Goal: Task Accomplishment & Management: Use online tool/utility

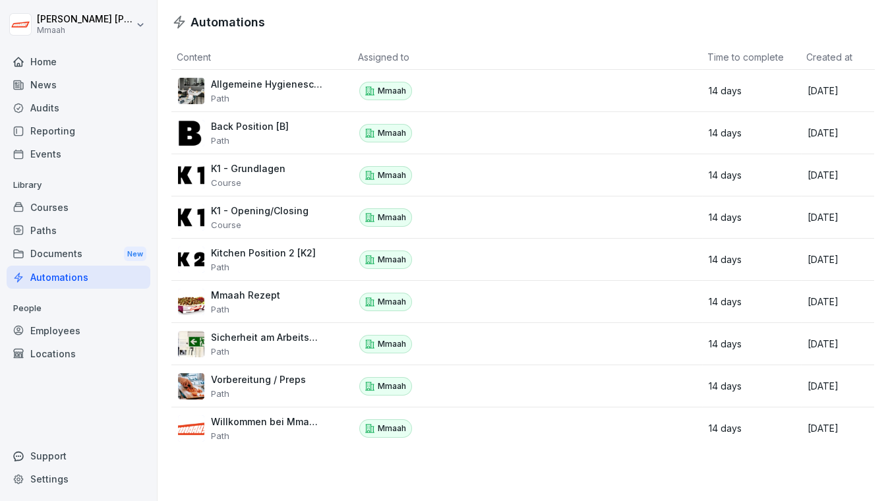
click at [48, 111] on div "Audits" at bounding box center [79, 107] width 144 height 23
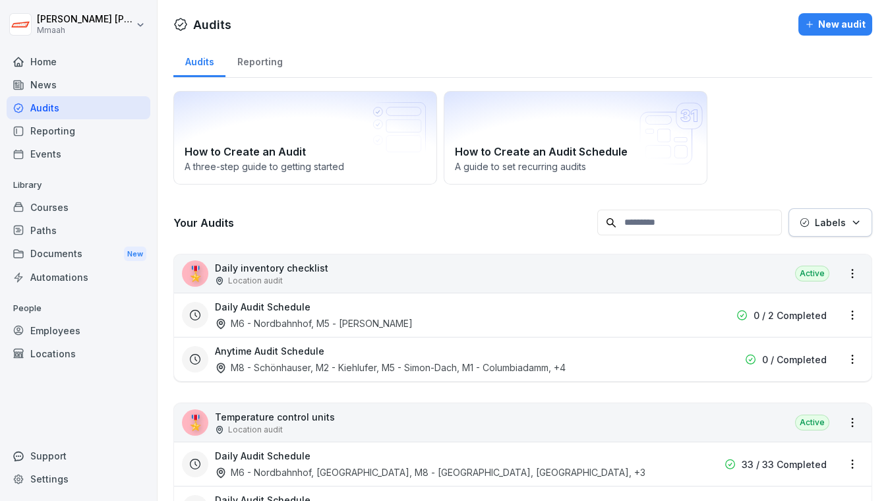
click at [826, 96] on div "How to Create an Audit A three-step guide to getting started How to Create an A…" at bounding box center [522, 138] width 699 height 94
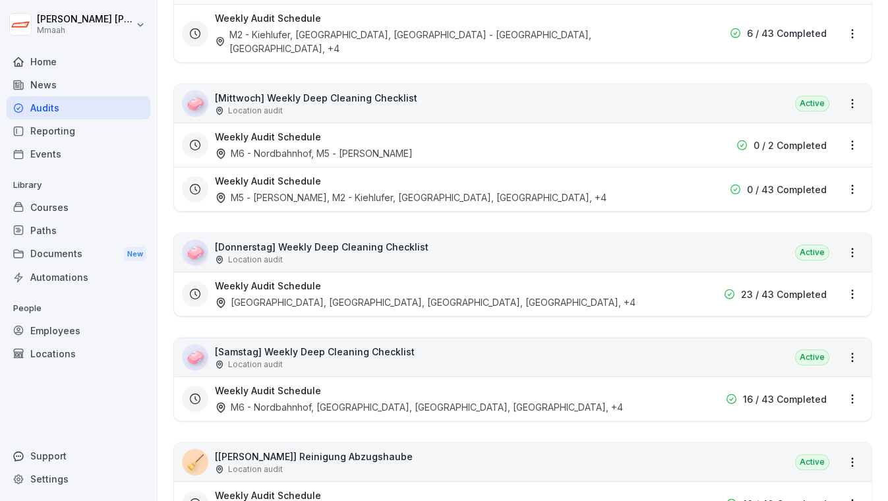
scroll to position [1727, 0]
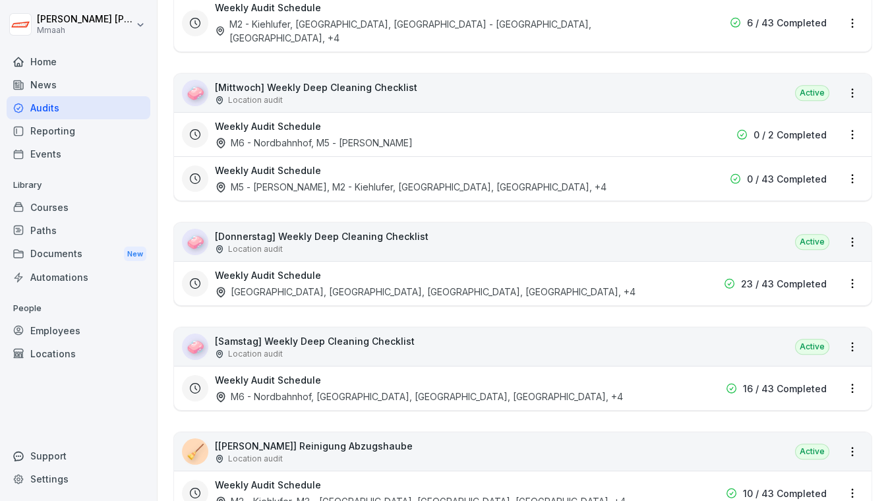
click at [551, 223] on div "🧼 [Donnerstag] Weekly Deep Cleaning Checklist Location audit Active" at bounding box center [523, 242] width 698 height 38
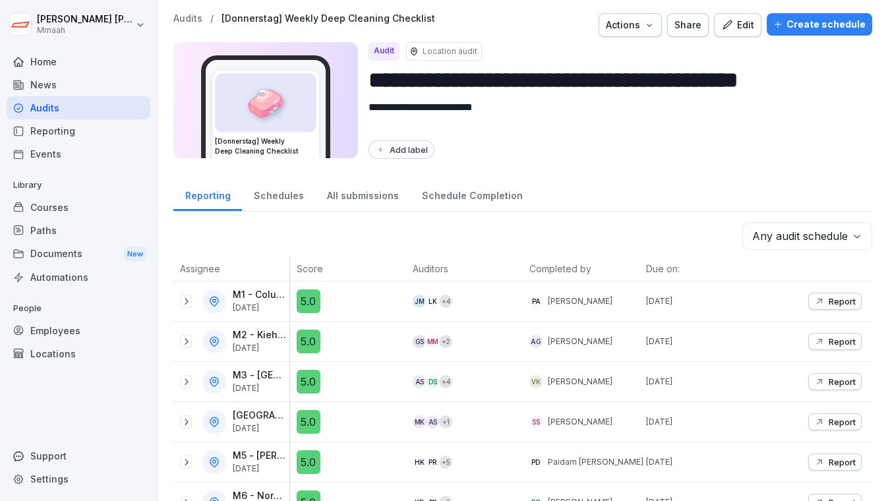
click at [813, 22] on div "Create schedule" at bounding box center [820, 24] width 92 height 15
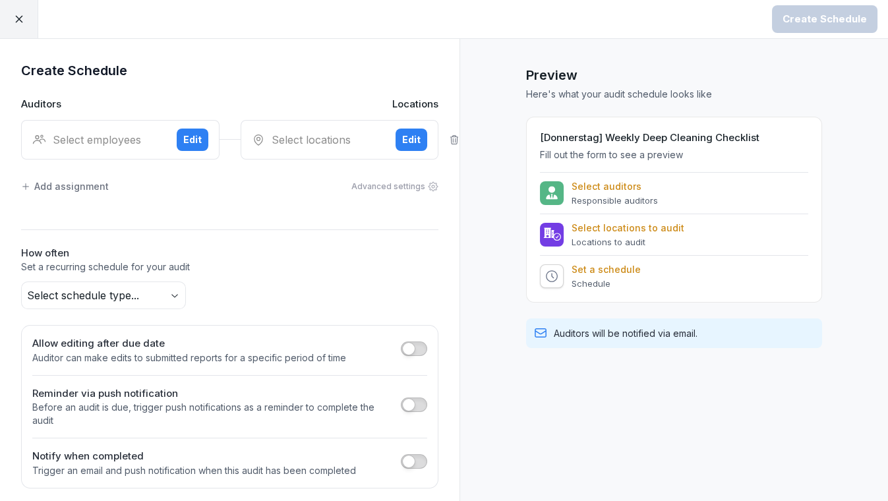
click at [128, 144] on div "Select employees" at bounding box center [99, 140] width 134 height 16
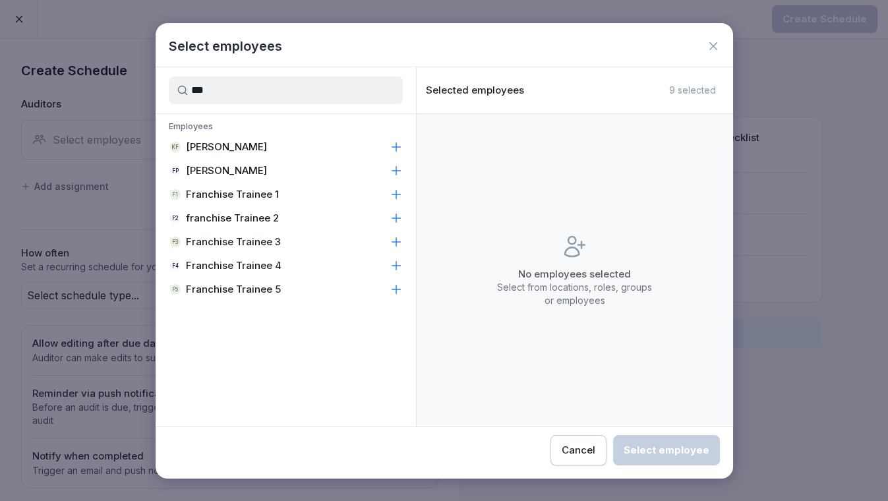
type input "***"
click at [266, 193] on p "Franchise Trainee 1" at bounding box center [232, 194] width 93 height 13
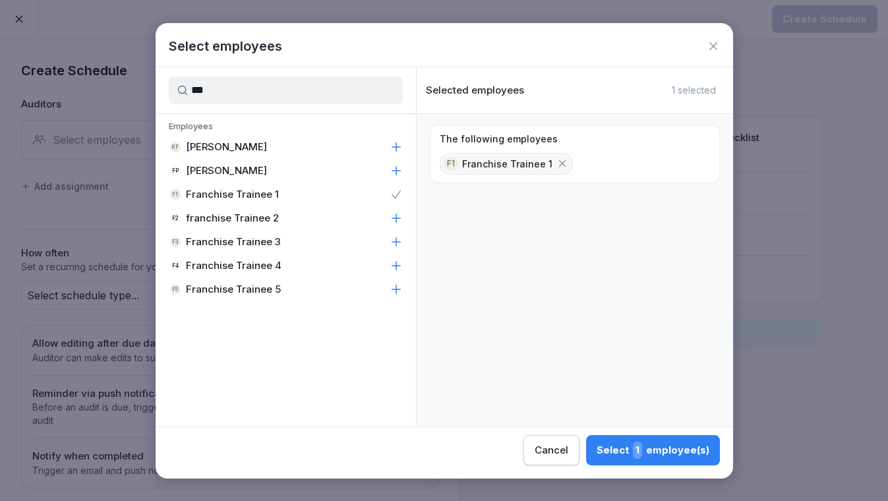
click at [681, 453] on div "Select 1 employee(s)" at bounding box center [653, 450] width 113 height 17
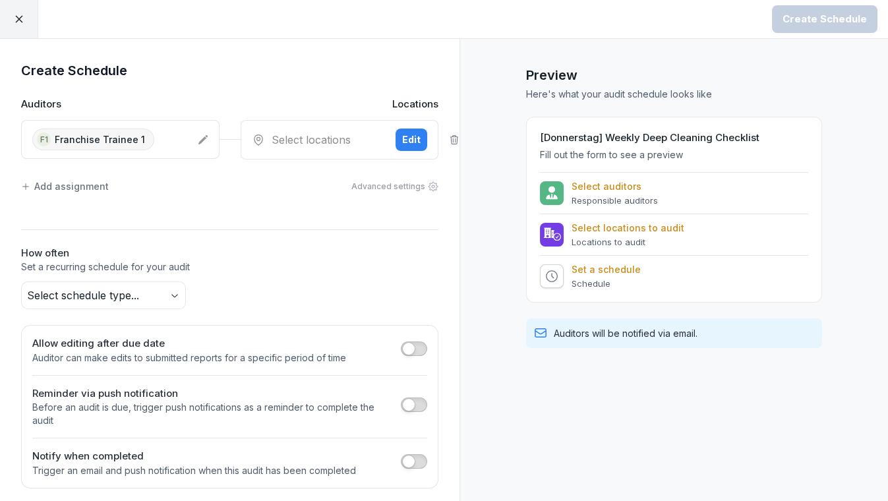
click at [317, 135] on div "Select locations" at bounding box center [319, 140] width 134 height 16
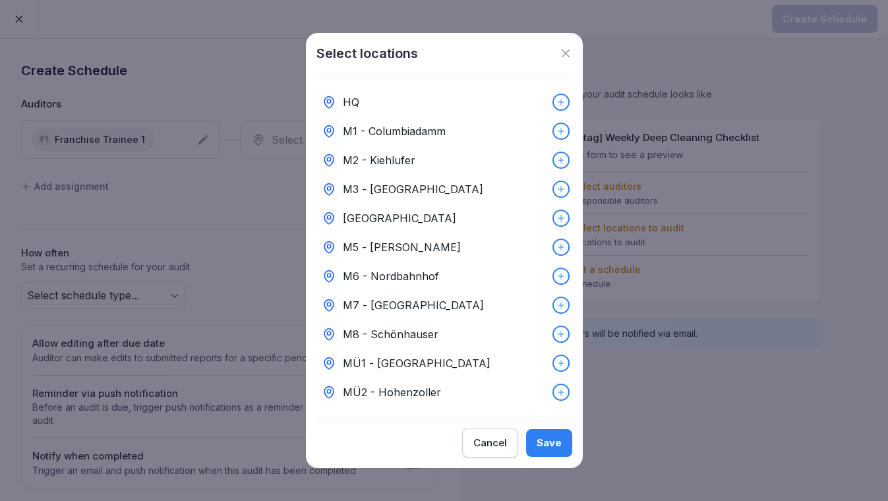
click at [375, 270] on p "M6 - Nordbahnhof" at bounding box center [391, 276] width 96 height 16
click at [545, 449] on div "Save" at bounding box center [549, 443] width 25 height 15
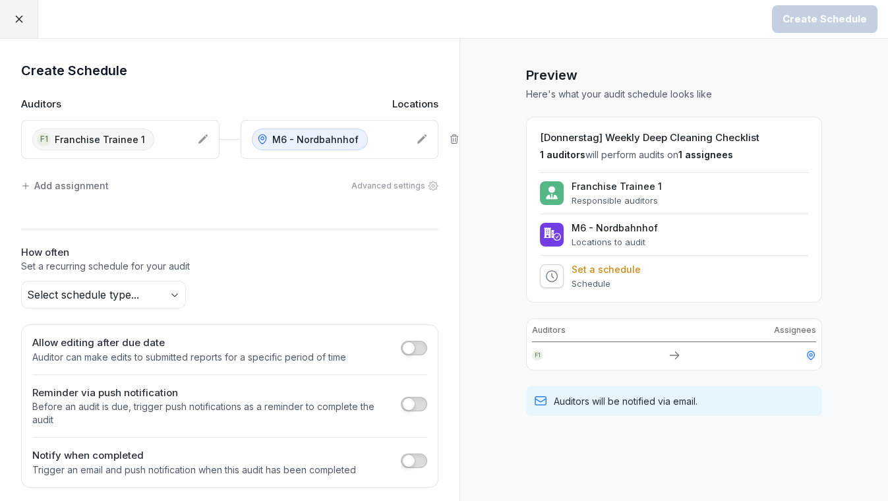
click at [78, 188] on div "Add assignment" at bounding box center [65, 186] width 88 height 14
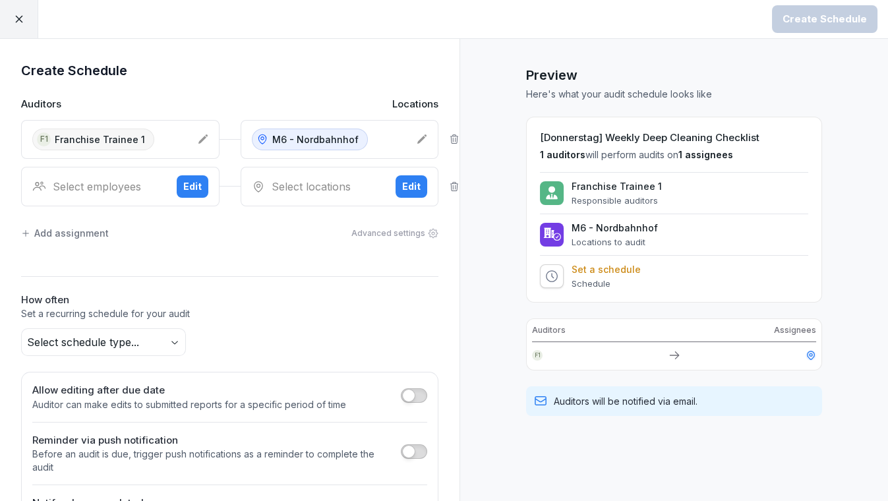
click at [93, 183] on div "Select employees" at bounding box center [99, 187] width 134 height 16
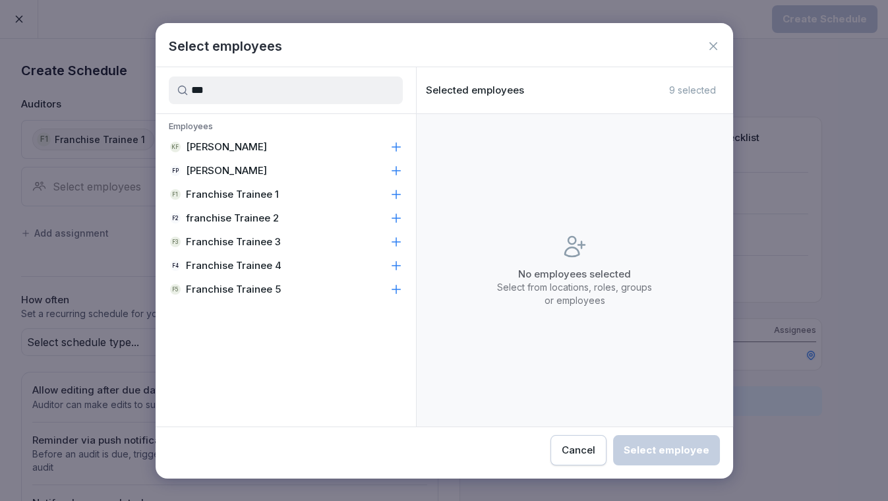
type input "***"
click at [221, 220] on p "franchise Trainee 2" at bounding box center [232, 218] width 93 height 13
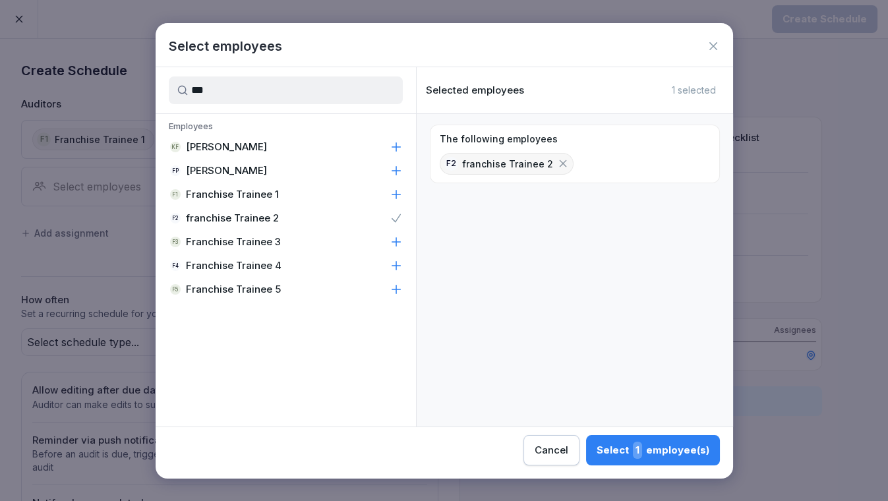
click at [632, 443] on div "Select 1 employee(s)" at bounding box center [653, 450] width 113 height 17
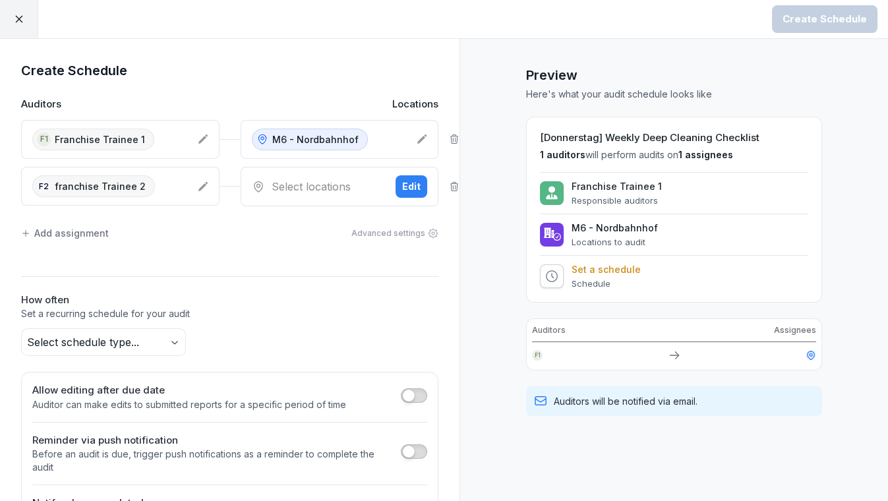
click at [305, 181] on div "Select locations" at bounding box center [319, 187] width 134 height 16
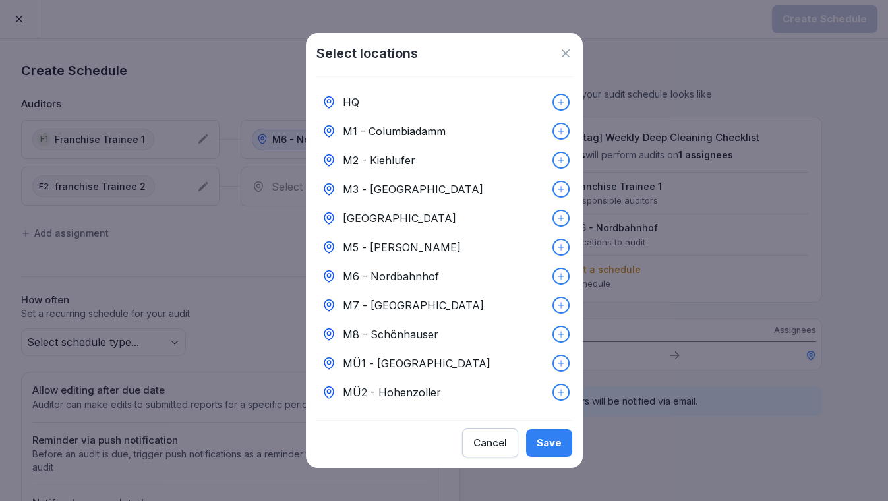
click at [388, 252] on div "M5 - [PERSON_NAME]" at bounding box center [445, 247] width 256 height 29
click at [545, 440] on div "Save" at bounding box center [549, 443] width 25 height 15
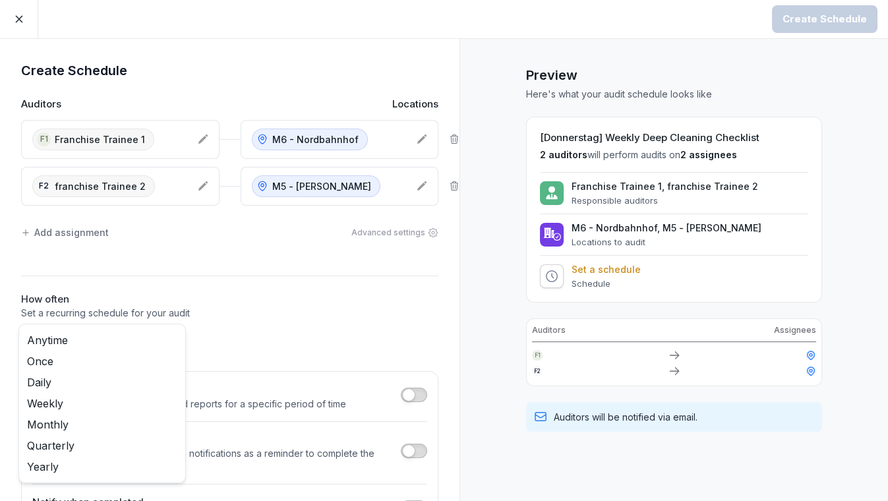
click at [111, 341] on body "Create Schedule Create Schedule Auditors Locations F1 Franchise Trainee 1 M6 - …" at bounding box center [444, 250] width 888 height 501
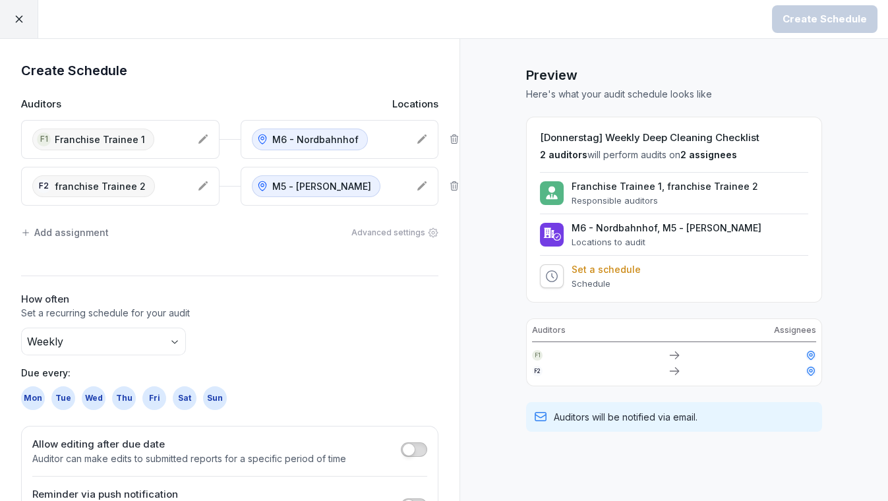
click at [121, 397] on div "Thu" at bounding box center [124, 399] width 24 height 24
click at [806, 26] on div "Create Schedule" at bounding box center [825, 19] width 84 height 15
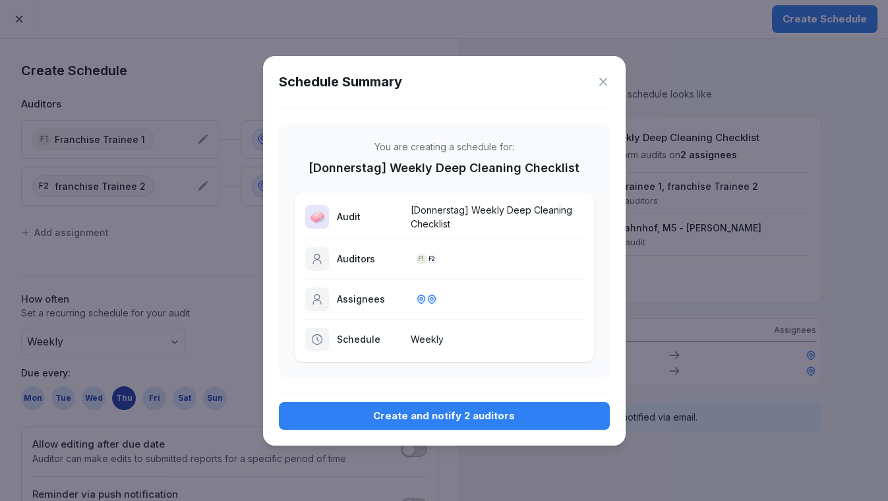
click at [454, 411] on div "Create and notify 2 auditors" at bounding box center [445, 416] width 310 height 15
